Goal: Information Seeking & Learning: Understand process/instructions

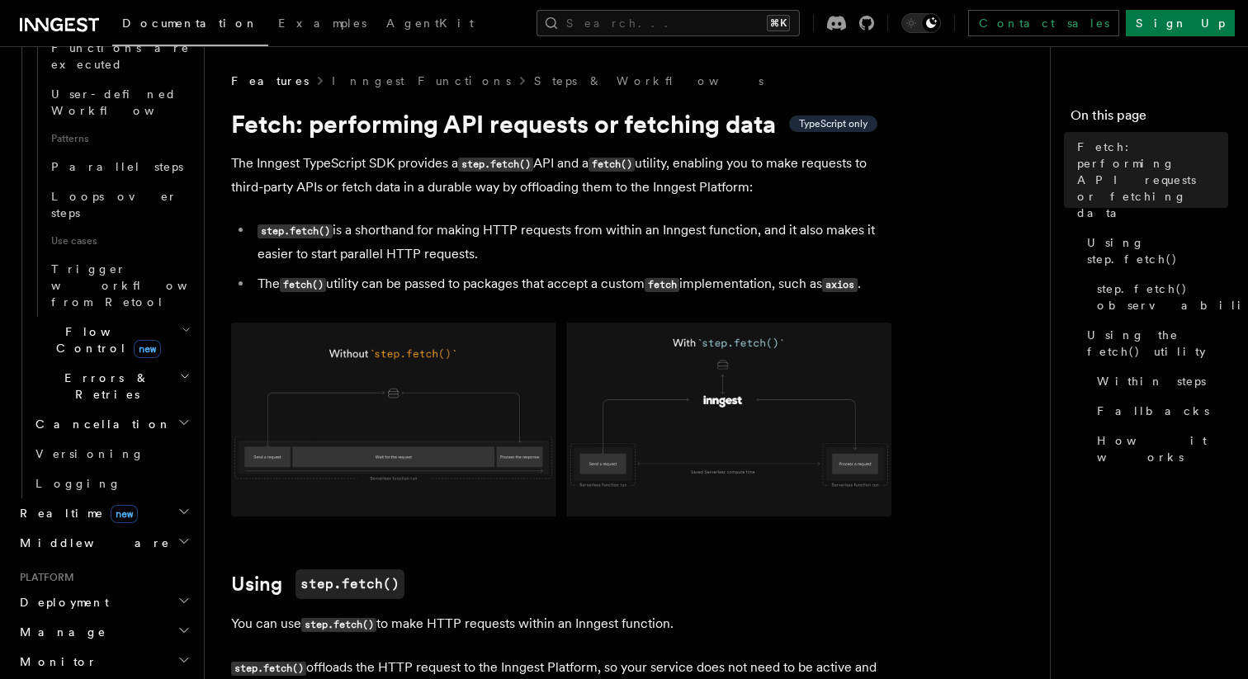
scroll to position [888, 0]
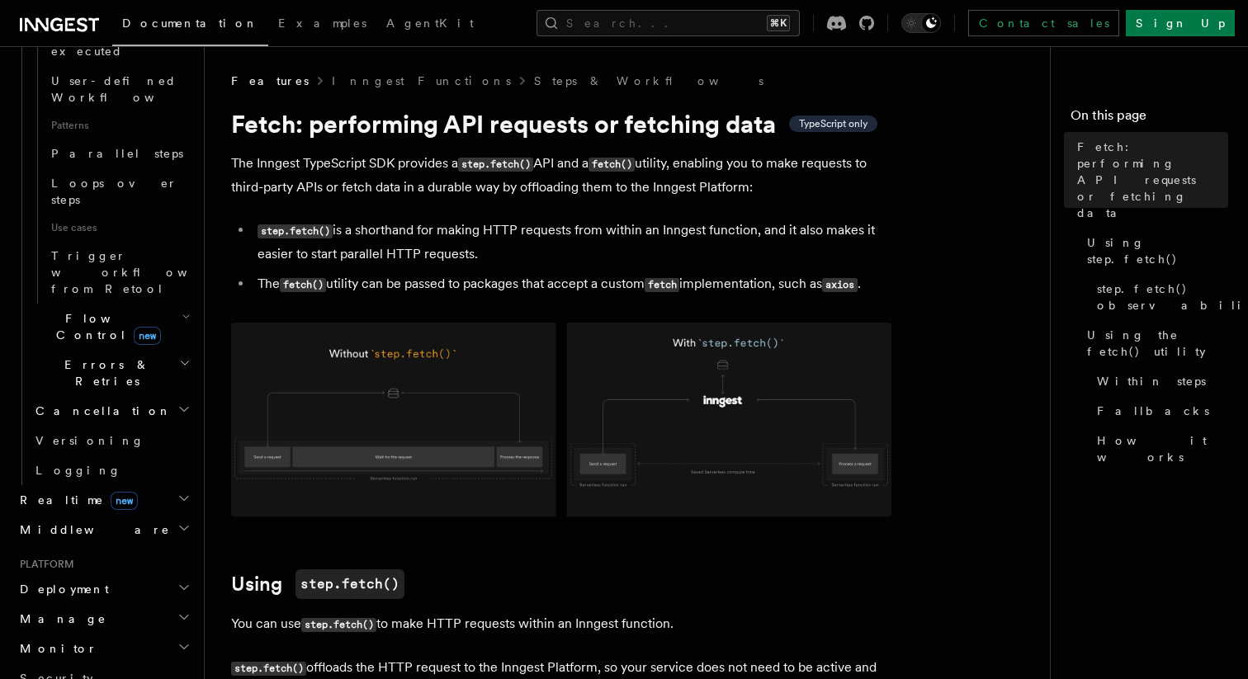
click at [67, 515] on h2 "Middleware" at bounding box center [103, 530] width 181 height 30
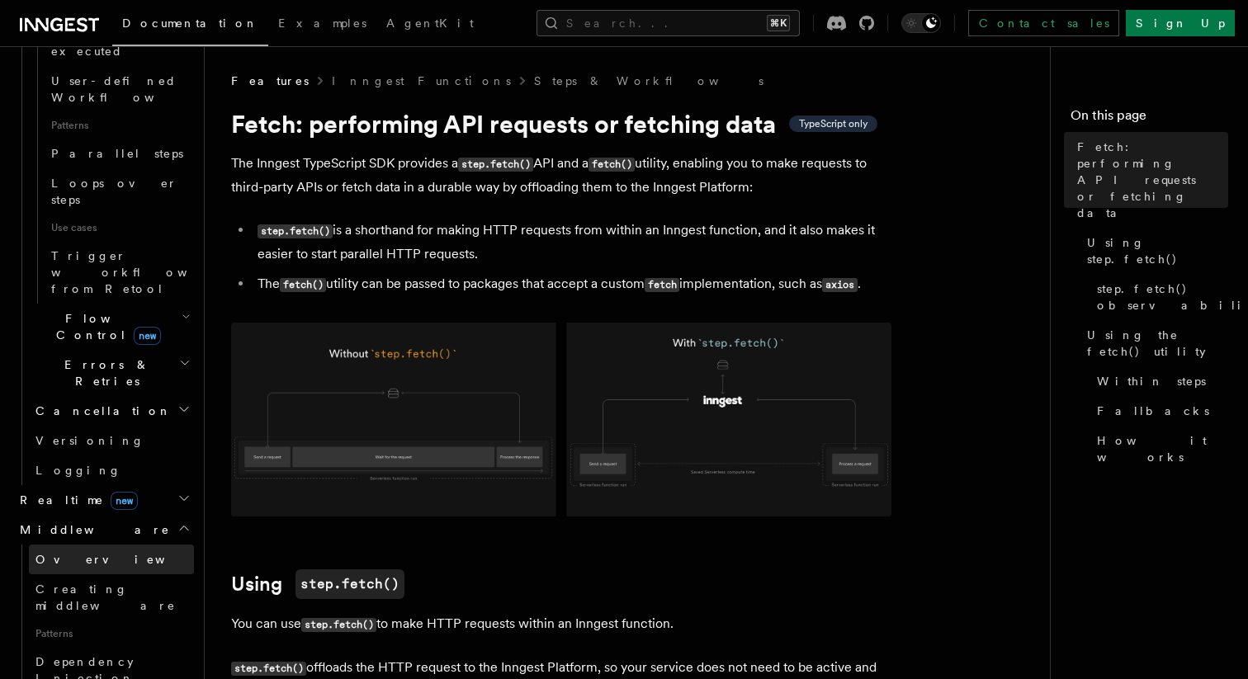
click at [65, 553] on span "Overview" at bounding box center [120, 559] width 170 height 13
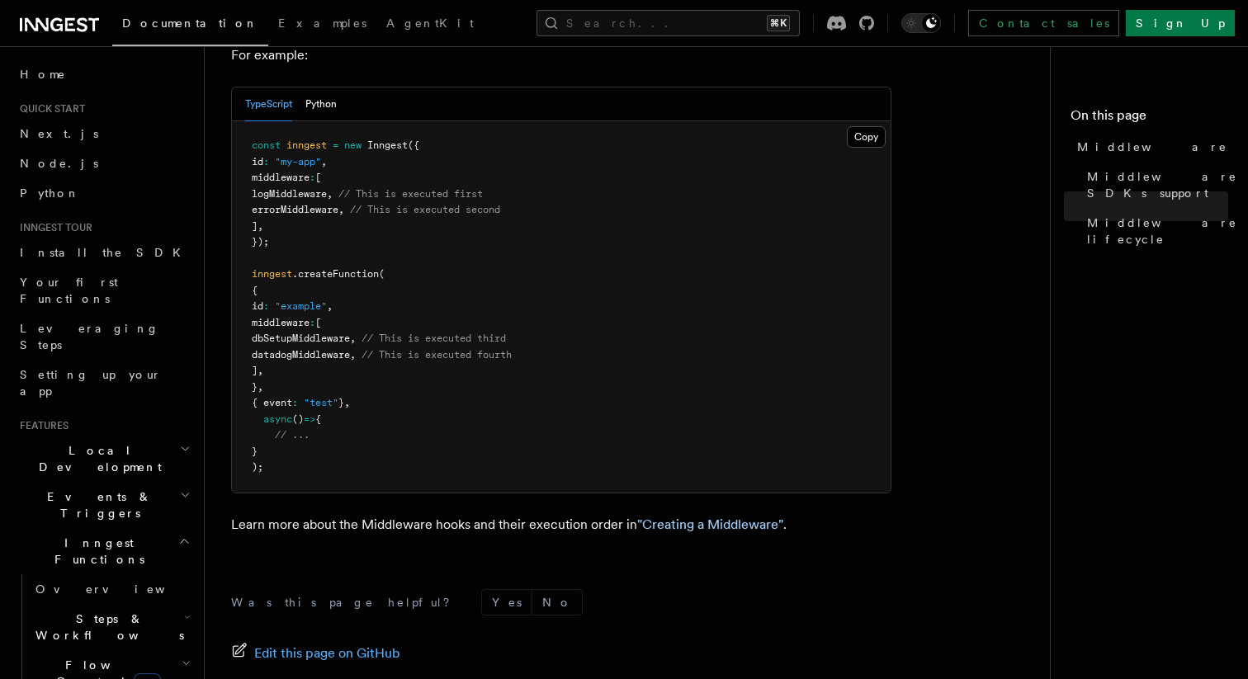
scroll to position [1043, 0]
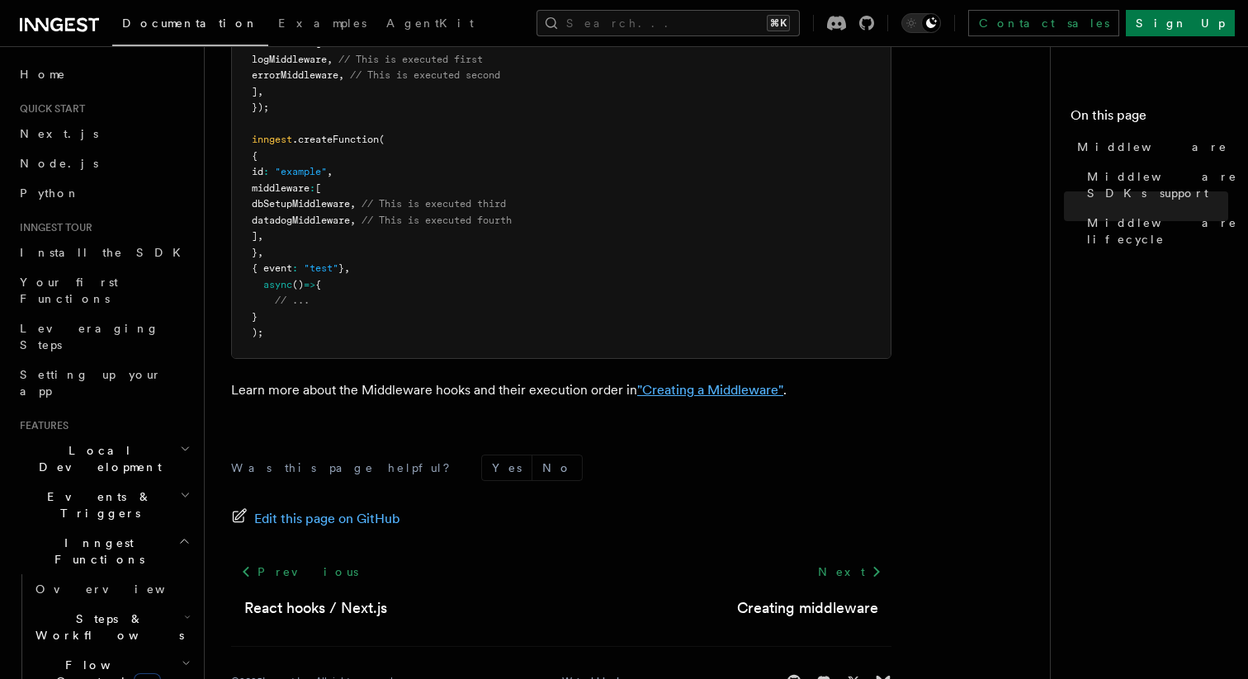
click at [702, 382] on link ""Creating a Middleware"" at bounding box center [710, 390] width 146 height 16
